Goal: Transaction & Acquisition: Purchase product/service

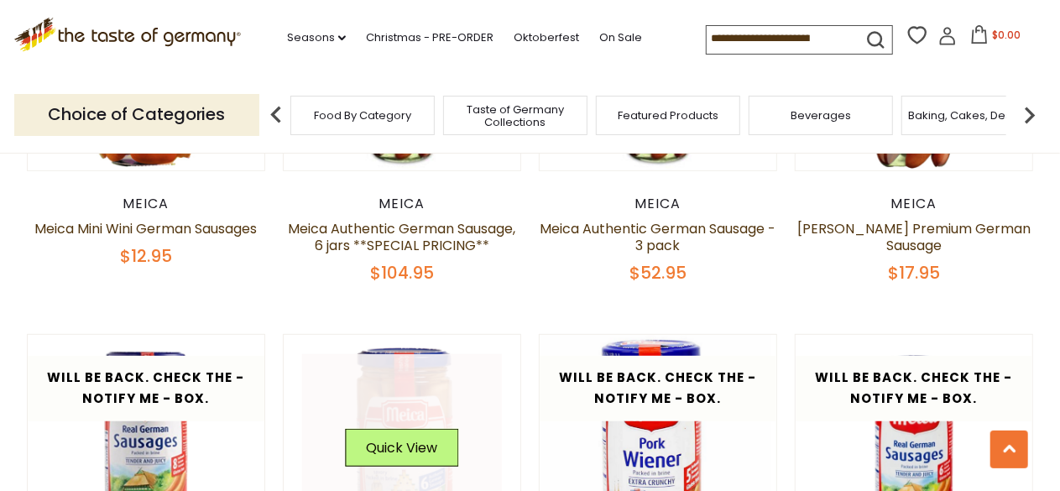
scroll to position [503, 0]
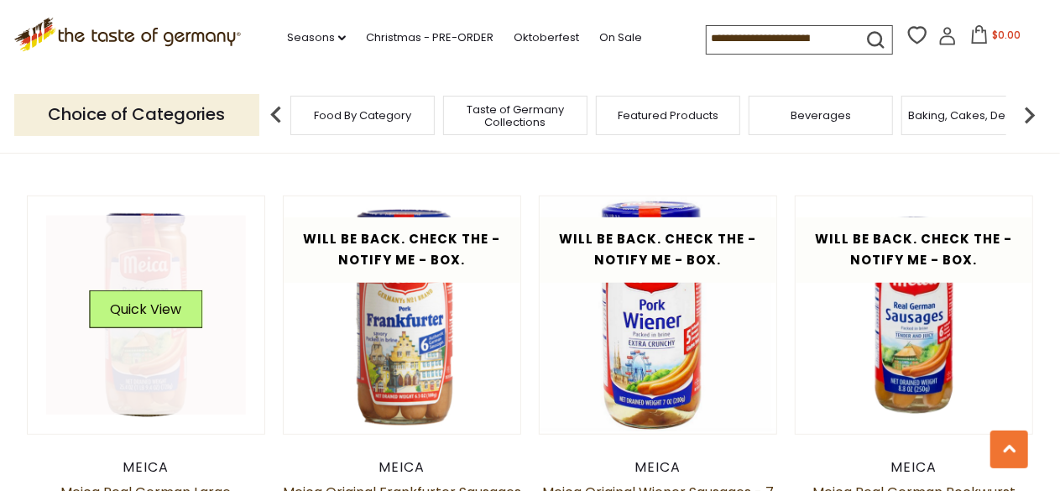
click at [127, 341] on link at bounding box center [146, 316] width 200 height 200
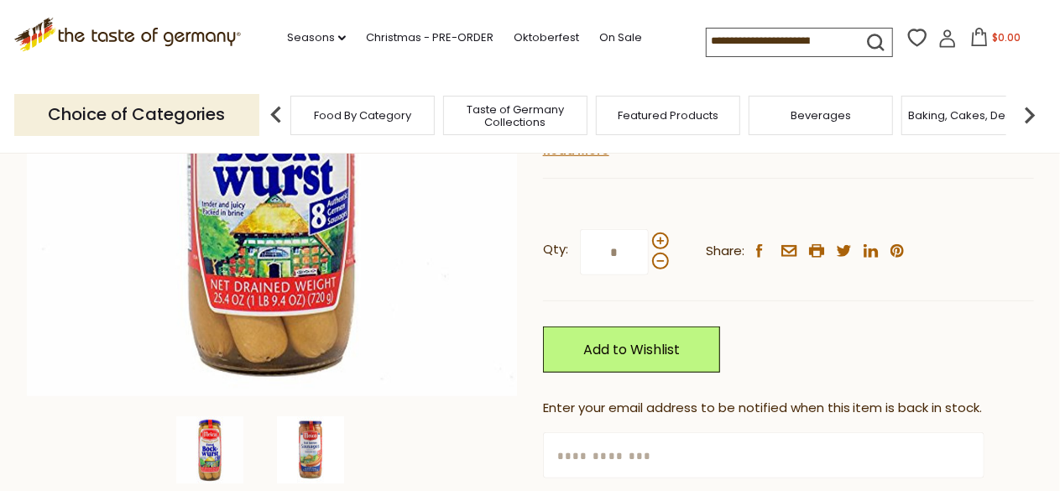
scroll to position [419, 0]
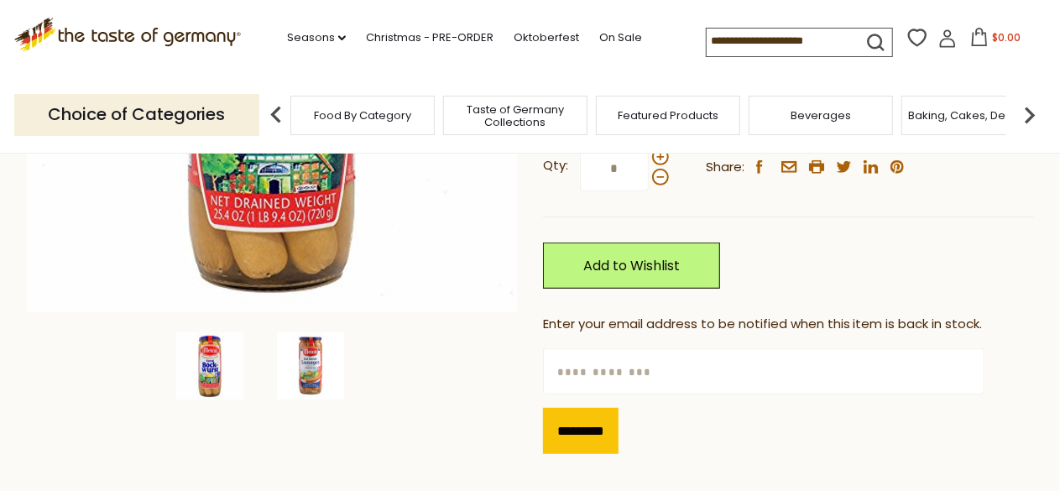
click at [305, 375] on img at bounding box center [310, 365] width 67 height 67
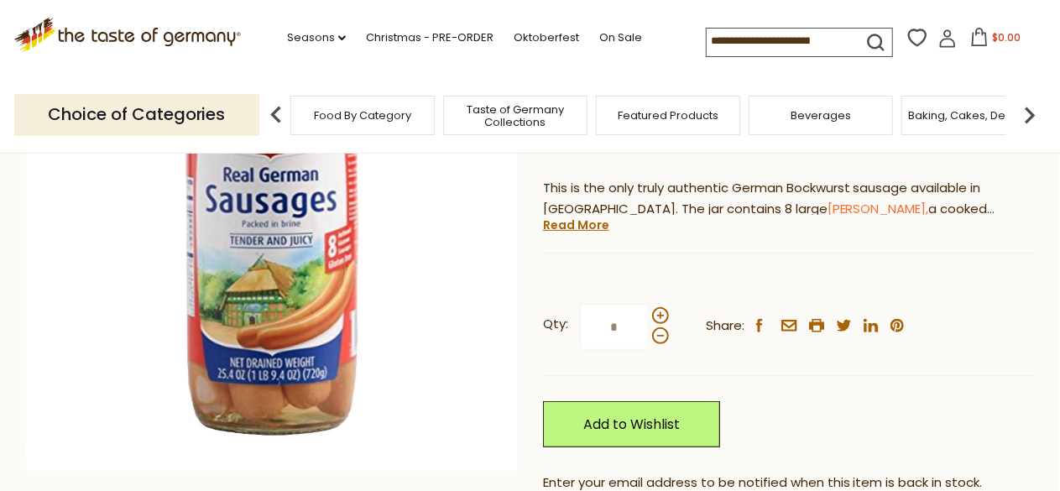
scroll to position [252, 0]
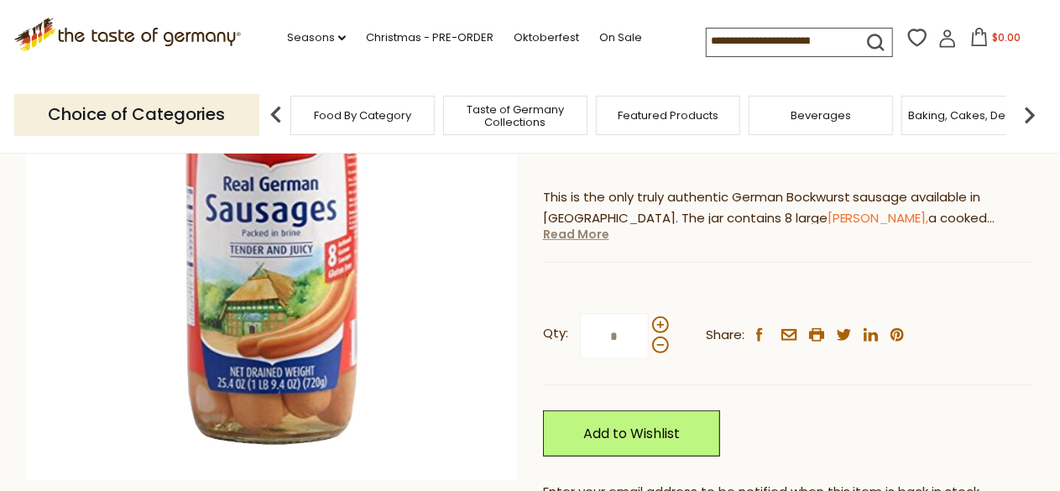
click at [586, 240] on link "Read More" at bounding box center [576, 234] width 66 height 17
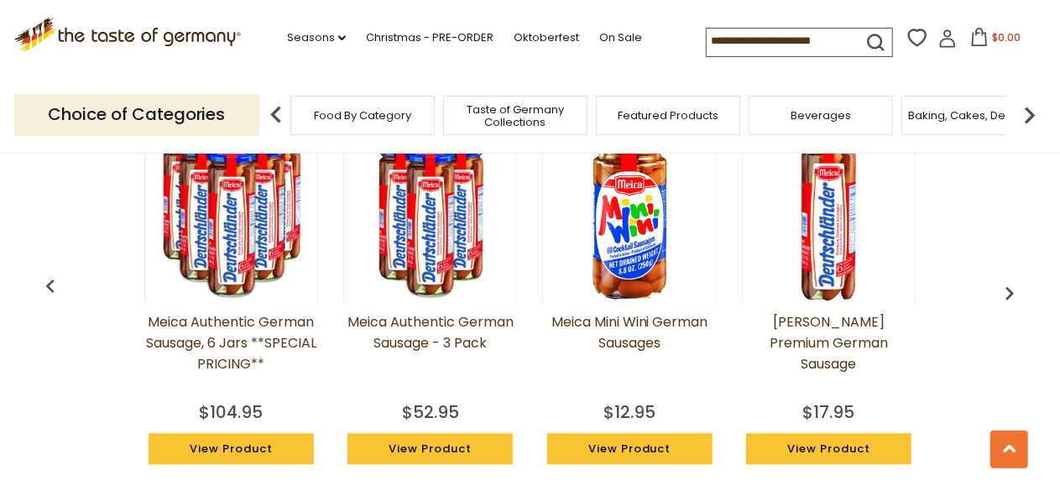
scroll to position [1594, 0]
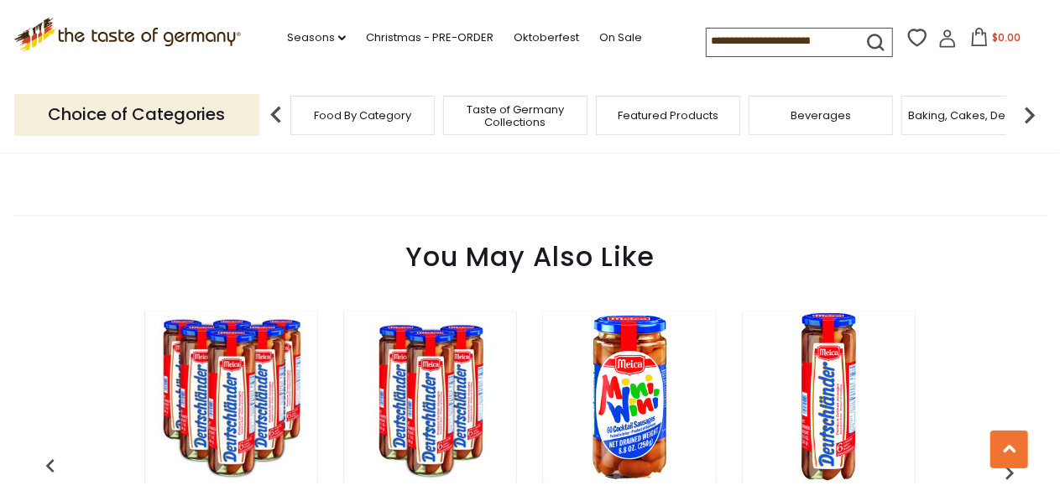
click at [753, 48] on input at bounding box center [777, 40] width 142 height 23
type input "*********"
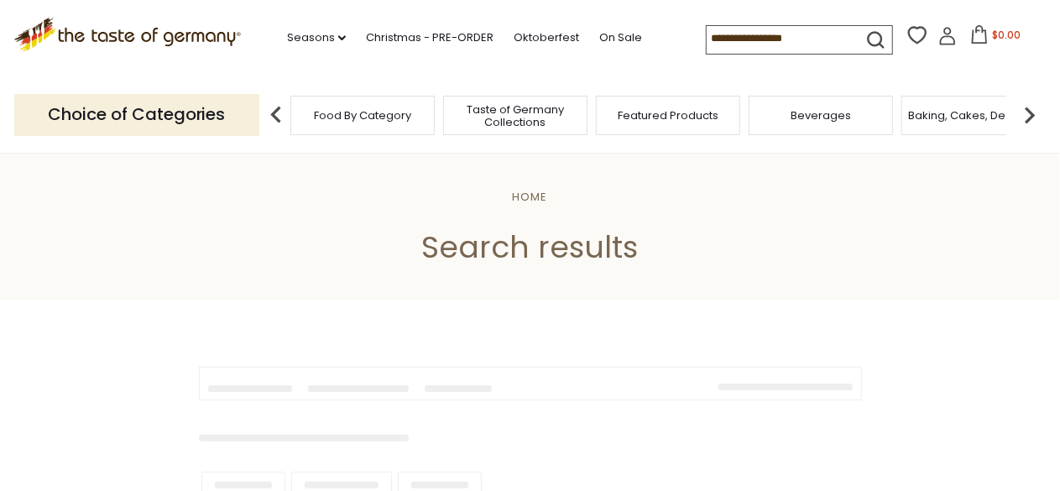
type input "*********"
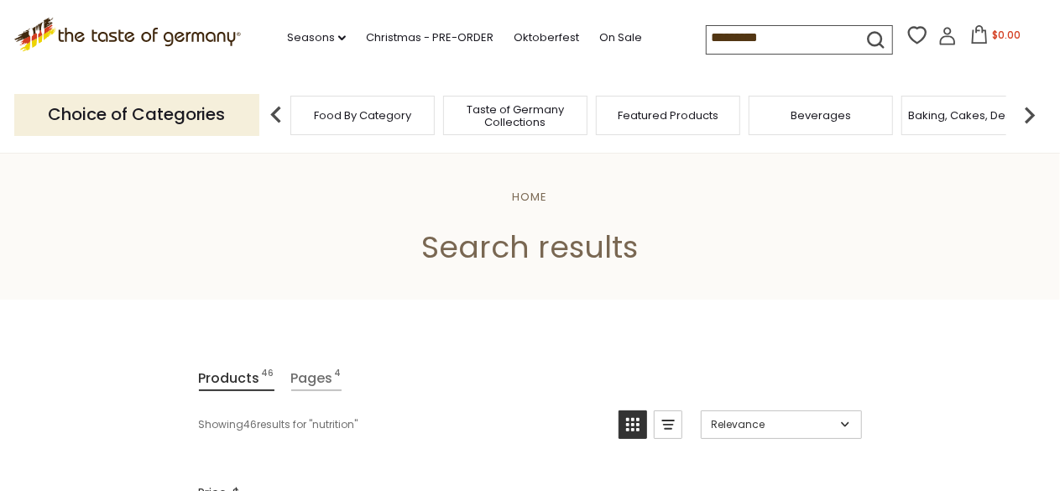
click at [338, 125] on div "Food By Category" at bounding box center [362, 115] width 144 height 39
